Goal: Task Accomplishment & Management: Manage account settings

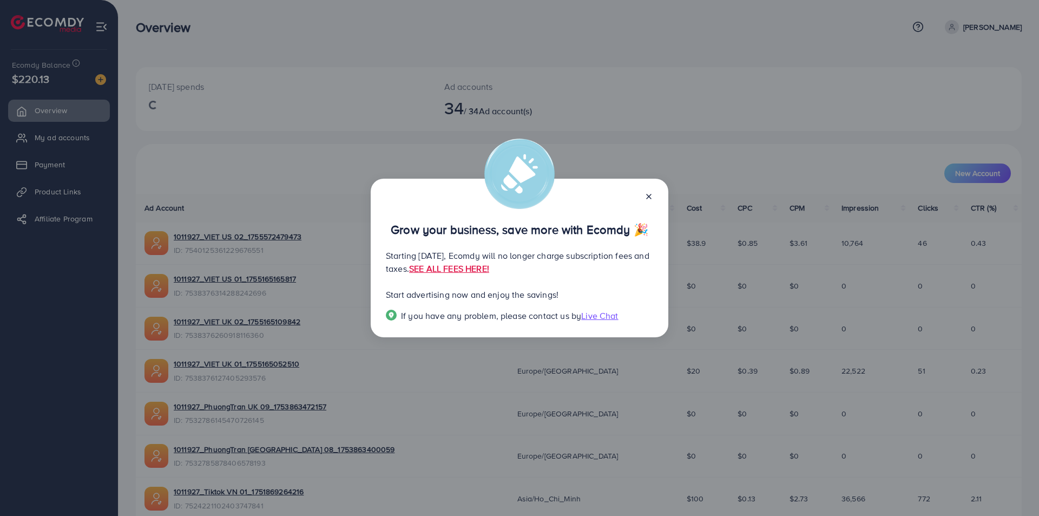
click at [650, 194] on icon at bounding box center [648, 196] width 9 height 9
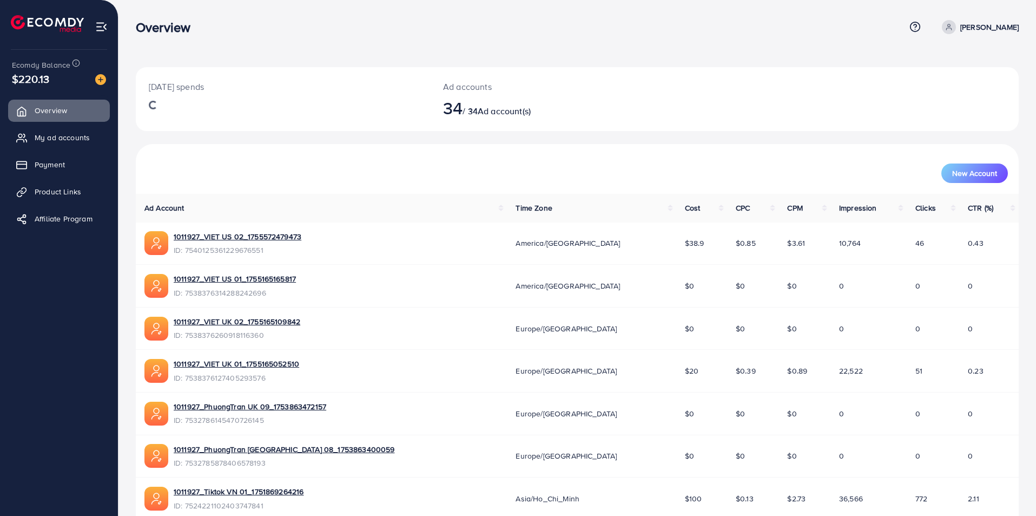
click at [712, 103] on div "[DATE] spends Ad accounts 34 / 34 Ad account(s)" at bounding box center [577, 99] width 883 height 64
click at [630, 122] on div "Ad accounts 34 / 34 Ad account(s)" at bounding box center [540, 99] width 221 height 64
click at [77, 136] on span "My ad accounts" at bounding box center [64, 137] width 55 height 11
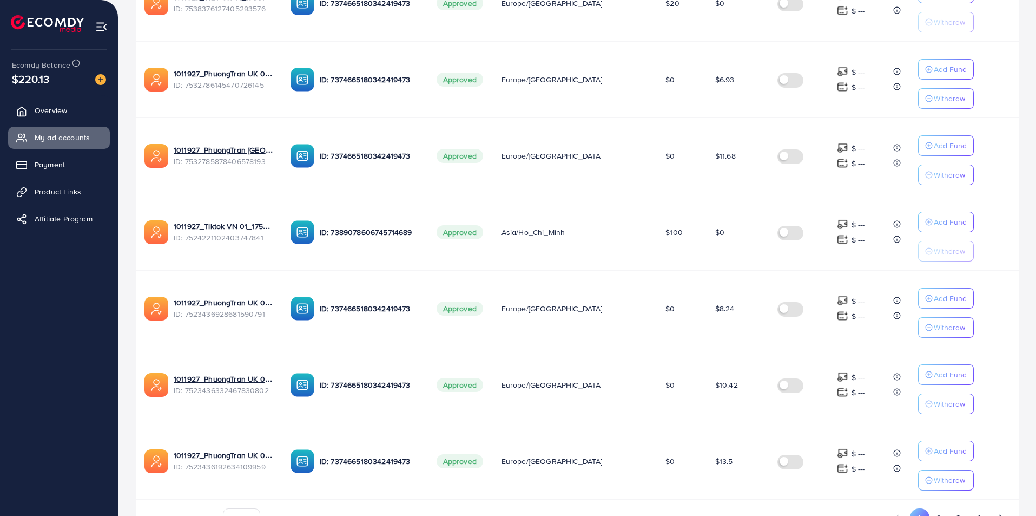
scroll to position [587, 0]
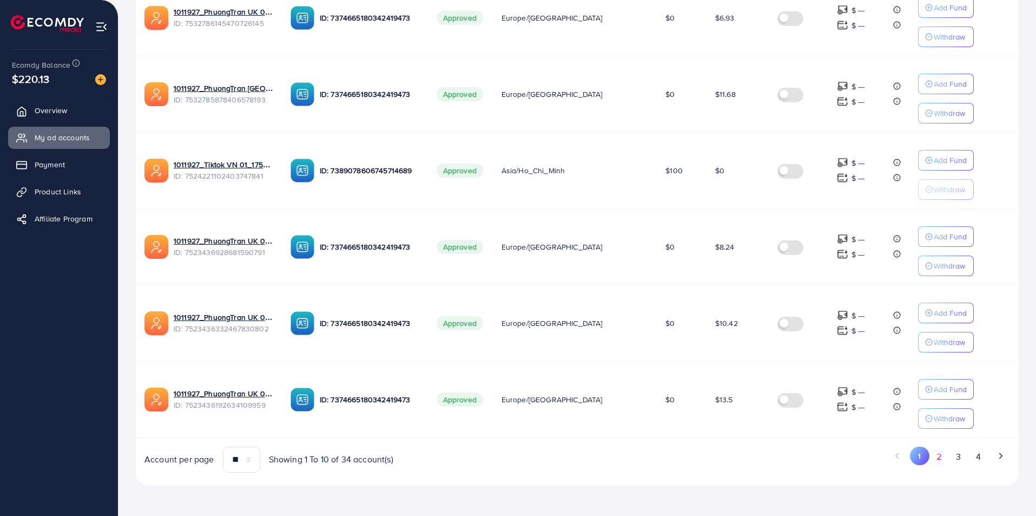
click at [937, 458] on button "2" at bounding box center [938, 456] width 19 height 20
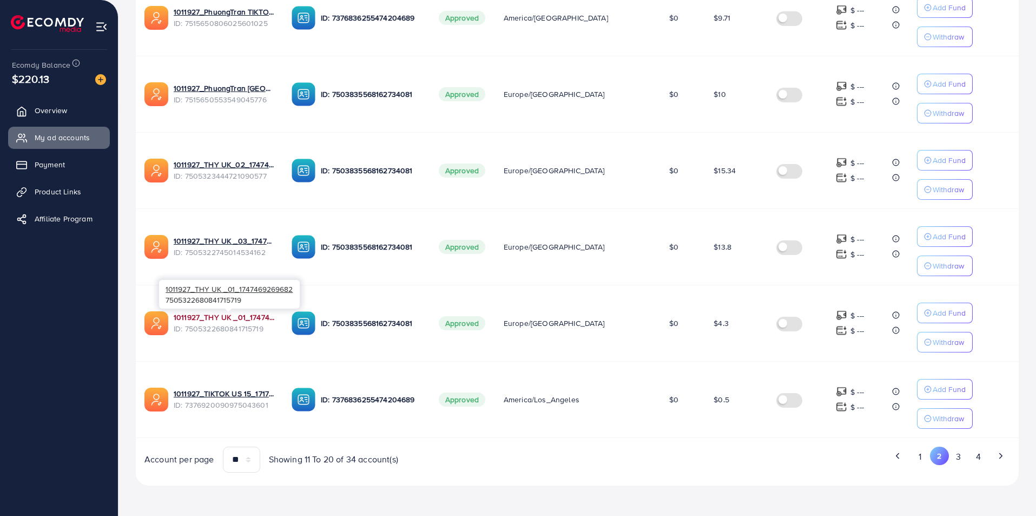
drag, startPoint x: 287, startPoint y: 318, endPoint x: 268, endPoint y: 320, distance: 19.0
click at [268, 320] on td "1011927_THY UK _01_1747469269682 ID: 7505322680841715719" at bounding box center [209, 323] width 147 height 76
click at [968, 460] on button "3" at bounding box center [958, 456] width 19 height 20
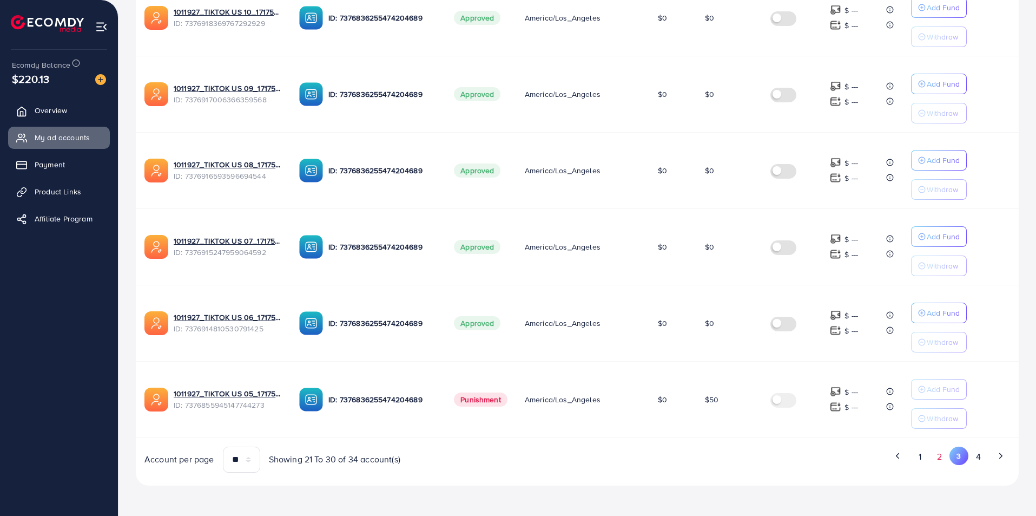
click at [939, 457] on button "2" at bounding box center [939, 456] width 19 height 20
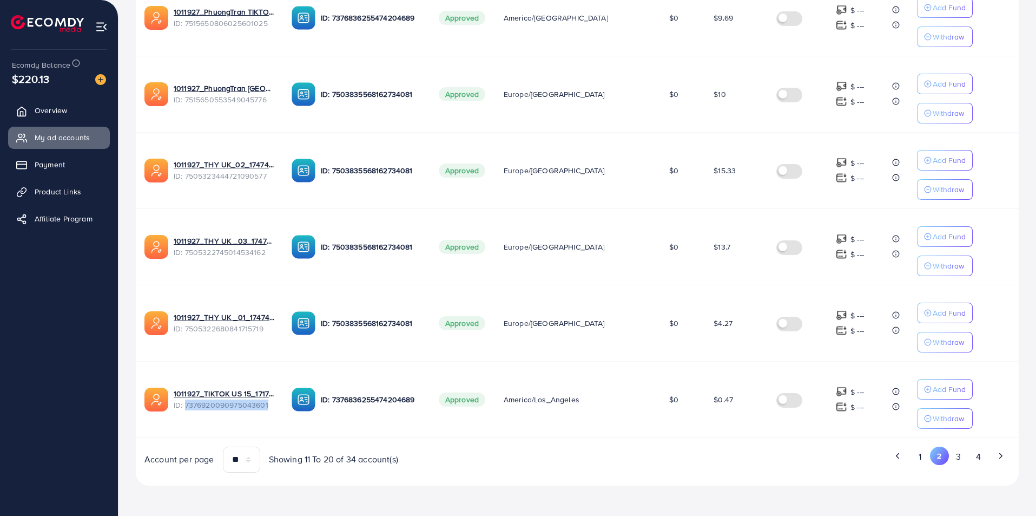
drag, startPoint x: 265, startPoint y: 409, endPoint x: 184, endPoint y: 414, distance: 80.2
click at [184, 414] on td "1011927_TIKTOK US 15_1717573074347 ID: 7376920090975043601" at bounding box center [209, 399] width 147 height 76
copy span "7376920090975043601"
